Goal: Task Accomplishment & Management: Manage account settings

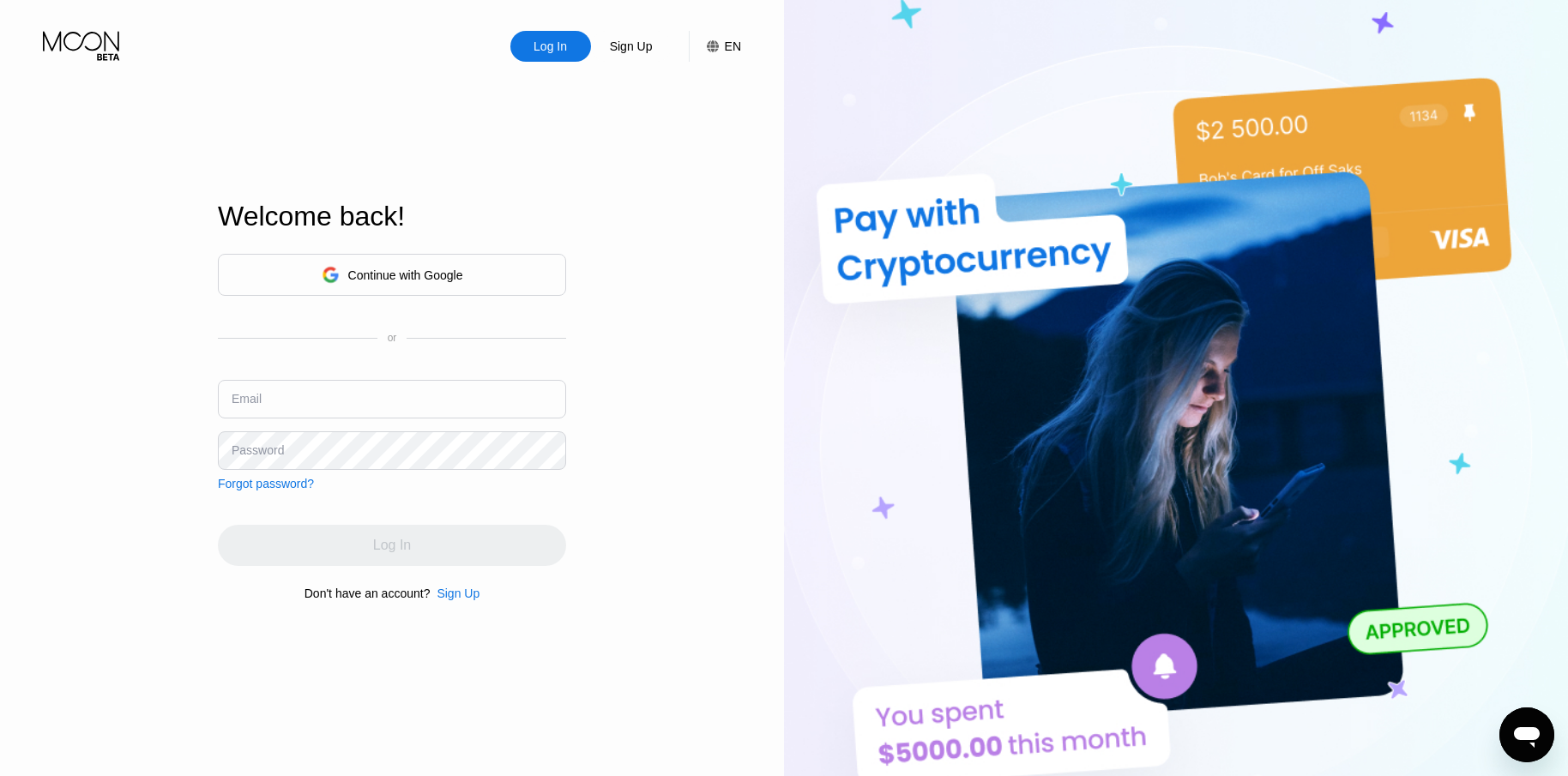
click at [450, 393] on input "text" at bounding box center [392, 399] width 348 height 38
click at [378, 398] on input "text" at bounding box center [392, 399] width 348 height 38
paste input "cjhonson145@gmail.com"
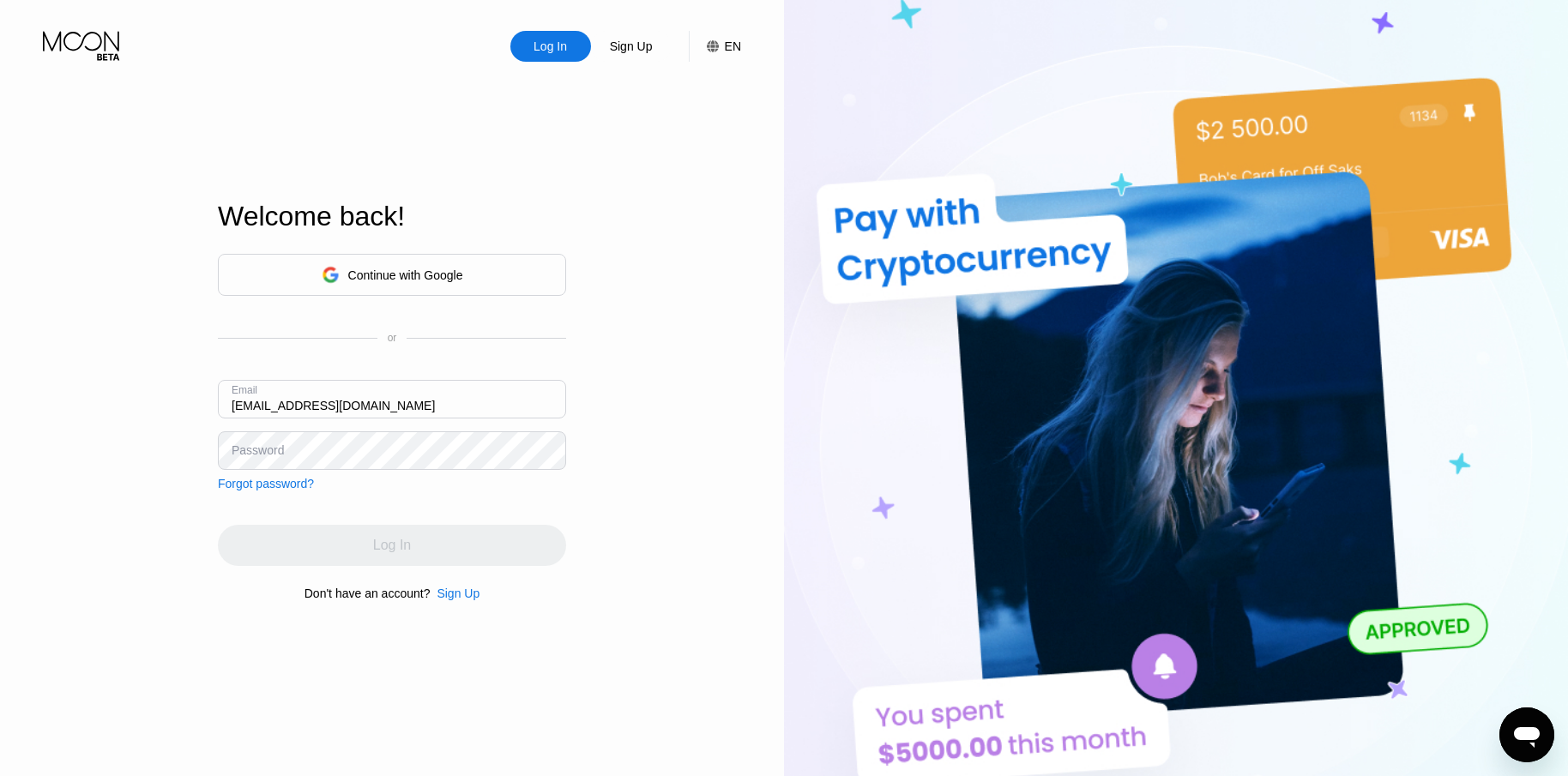
type input "cjhonson145@gmail.com"
click at [347, 404] on input "text" at bounding box center [392, 399] width 348 height 38
paste input "[EMAIL_ADDRESS][DOMAIN_NAME]"
type input "[EMAIL_ADDRESS][DOMAIN_NAME]"
click at [437, 542] on div "Log In" at bounding box center [392, 545] width 348 height 41
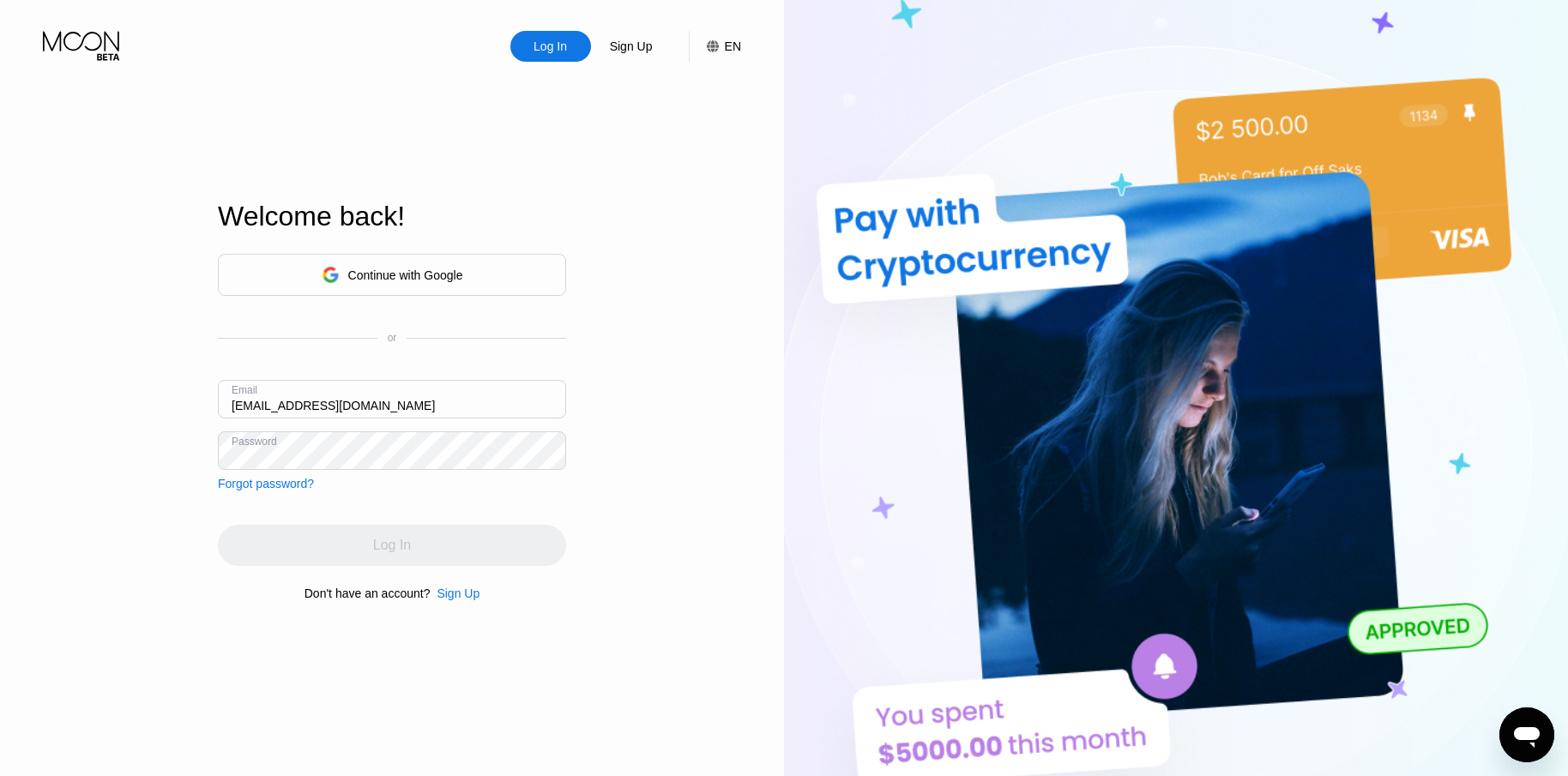
click at [547, 55] on div "Log In" at bounding box center [550, 46] width 36 height 17
click at [548, 52] on div "Log In" at bounding box center [550, 46] width 36 height 17
click at [379, 414] on input "text" at bounding box center [392, 399] width 348 height 38
paste input "[EMAIL_ADDRESS][DOMAIN_NAME]"
type input "[EMAIL_ADDRESS][DOMAIN_NAME]"
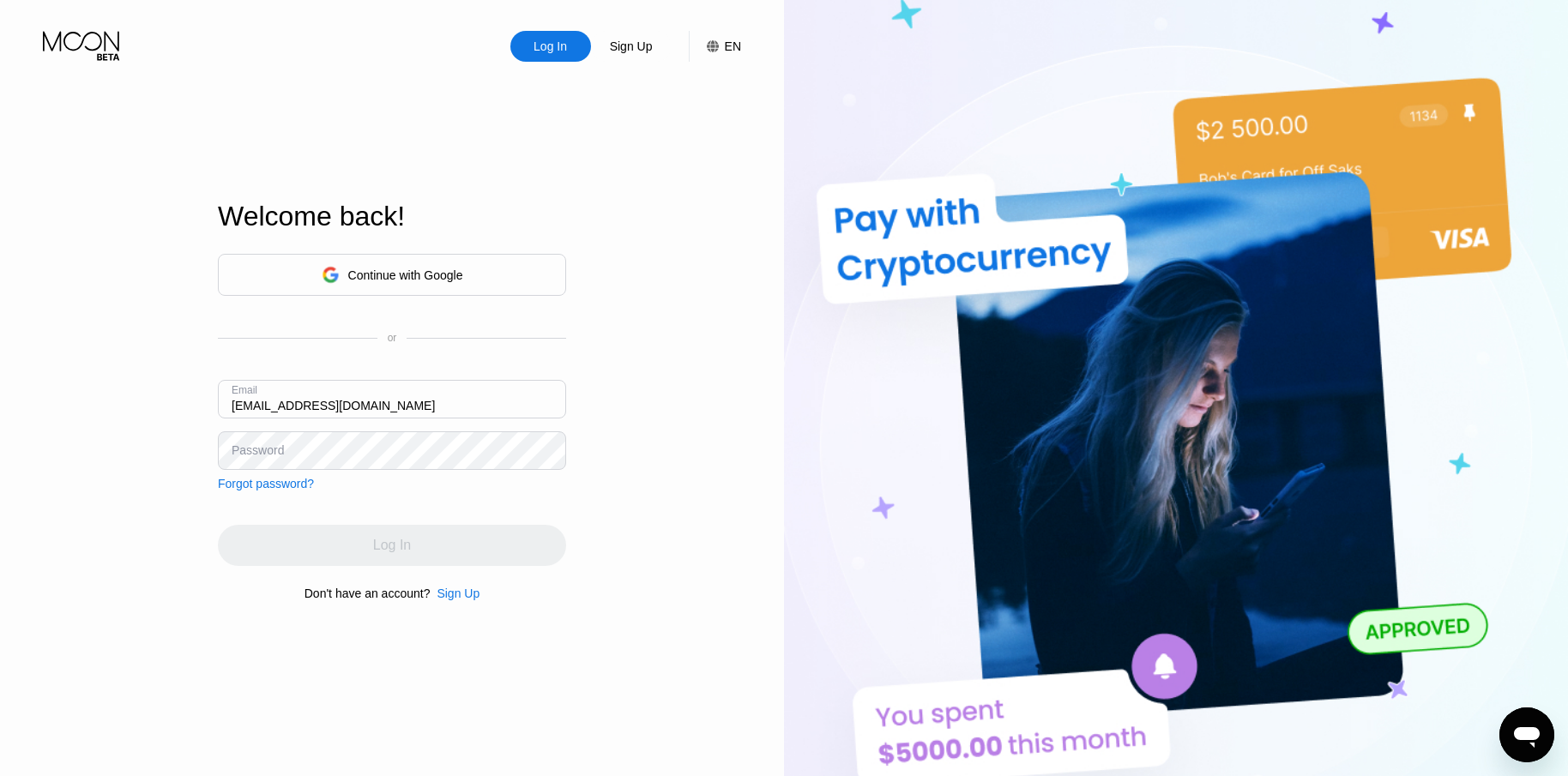
click at [362, 479] on div "Continue with Google or Email cjhonson145@gmail.com Password Forgot password?" at bounding box center [392, 372] width 348 height 237
click at [432, 544] on div "Log In" at bounding box center [392, 545] width 348 height 41
click at [562, 53] on div "Log In" at bounding box center [550, 46] width 36 height 17
click at [561, 55] on div "Log In" at bounding box center [550, 46] width 36 height 17
click at [386, 385] on input "text" at bounding box center [392, 399] width 348 height 38
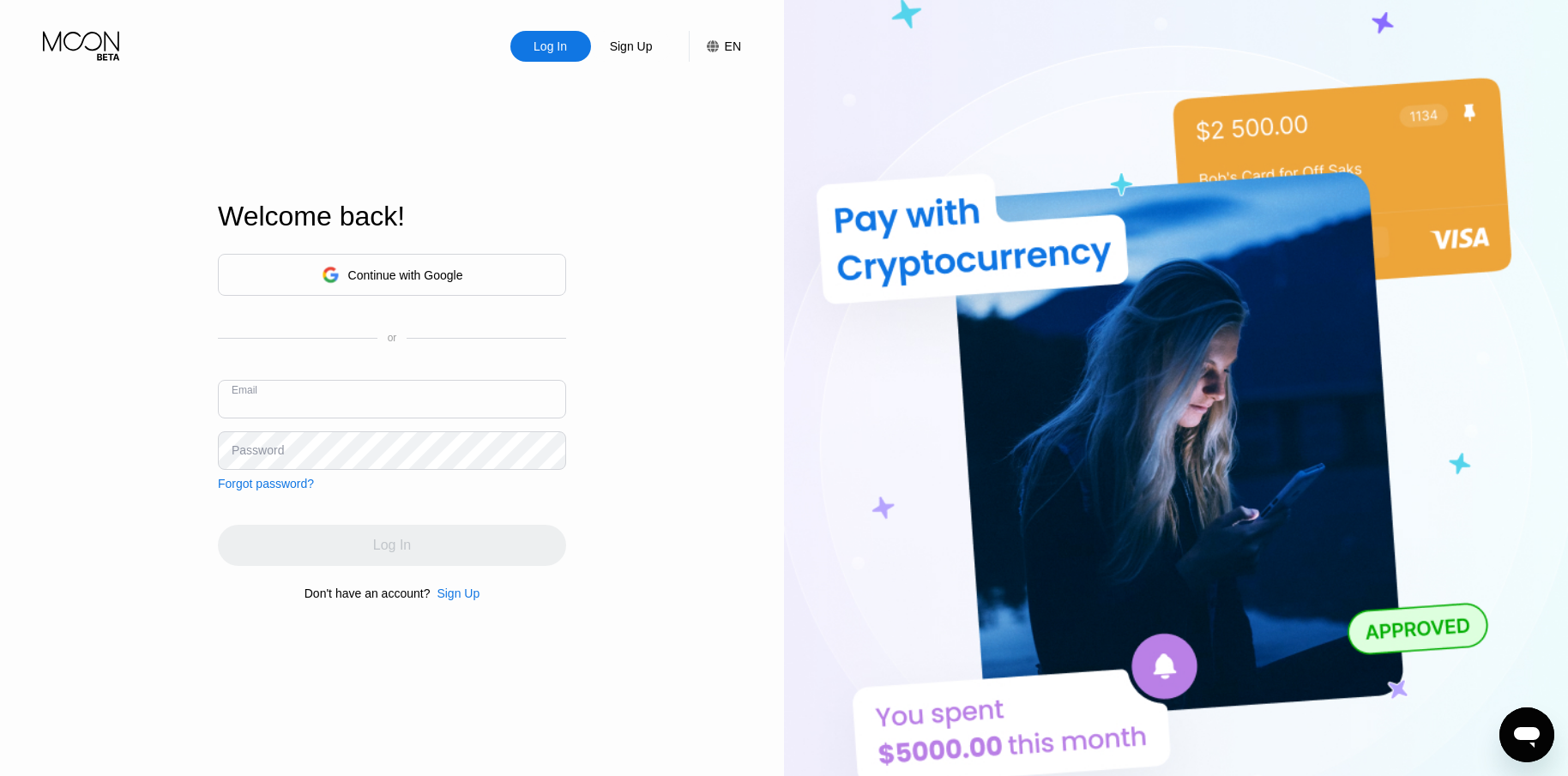
paste input "[EMAIL_ADDRESS][DOMAIN_NAME]"
type input "[EMAIL_ADDRESS][DOMAIN_NAME]"
click at [327, 479] on div "Continue with Google or Email [EMAIL_ADDRESS][DOMAIN_NAME] Password Forgot pass…" at bounding box center [392, 372] width 348 height 237
click at [98, 46] on icon at bounding box center [82, 46] width 80 height 30
click at [465, 262] on div "Continue with Google" at bounding box center [392, 275] width 348 height 42
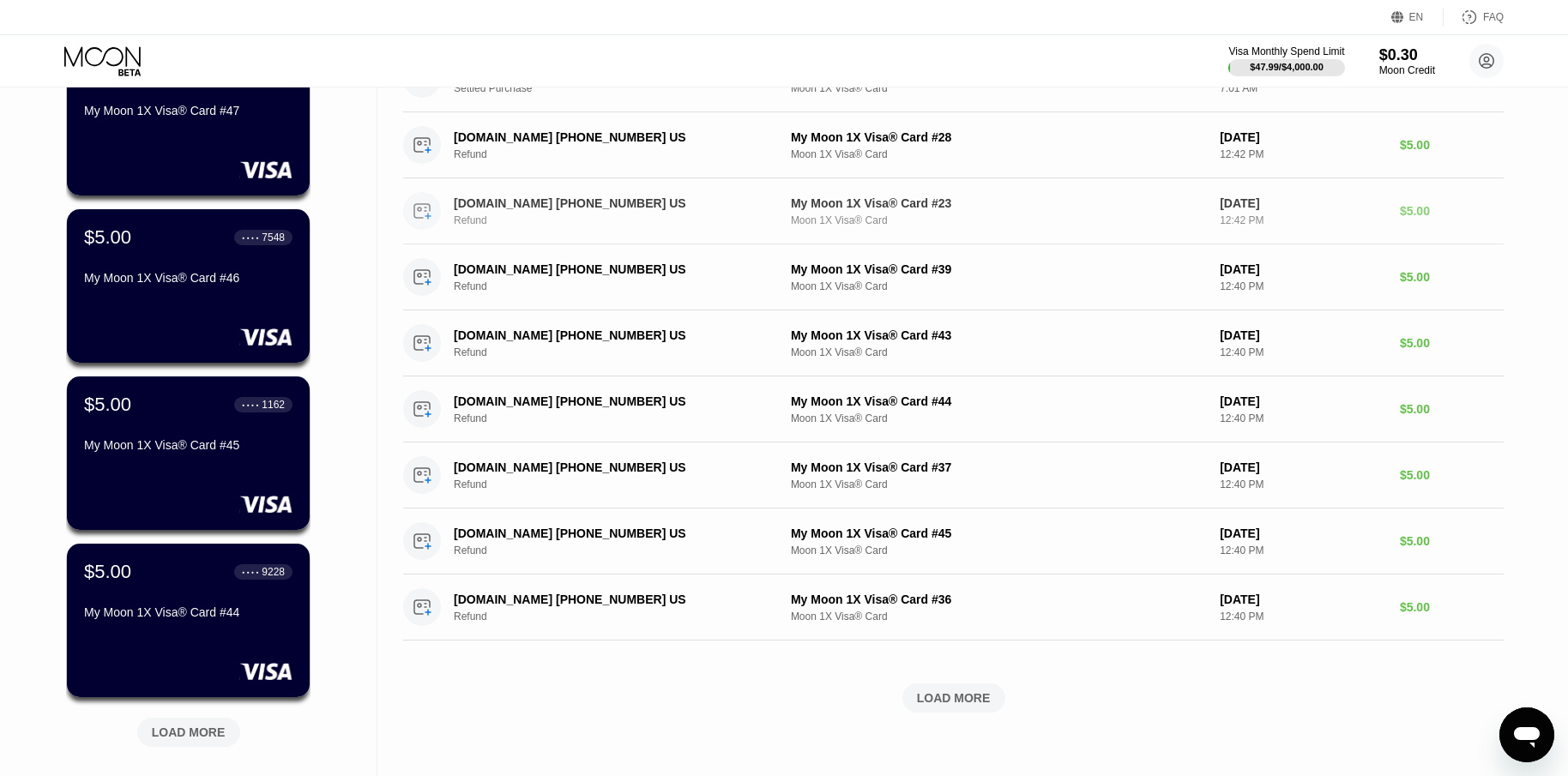
scroll to position [343, 0]
